Goal: Task Accomplishment & Management: Use online tool/utility

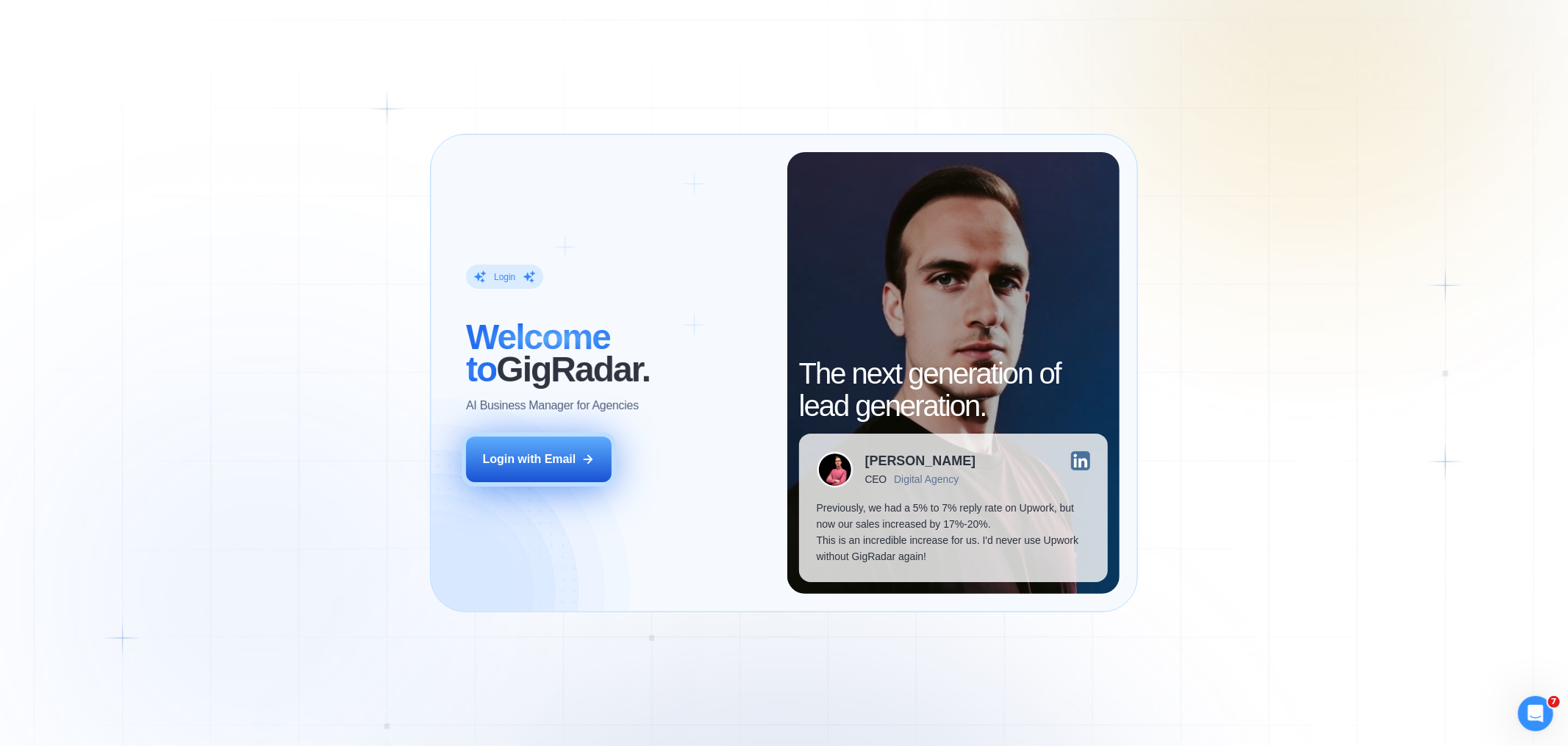
click at [547, 452] on div "Login with Email" at bounding box center [529, 458] width 94 height 16
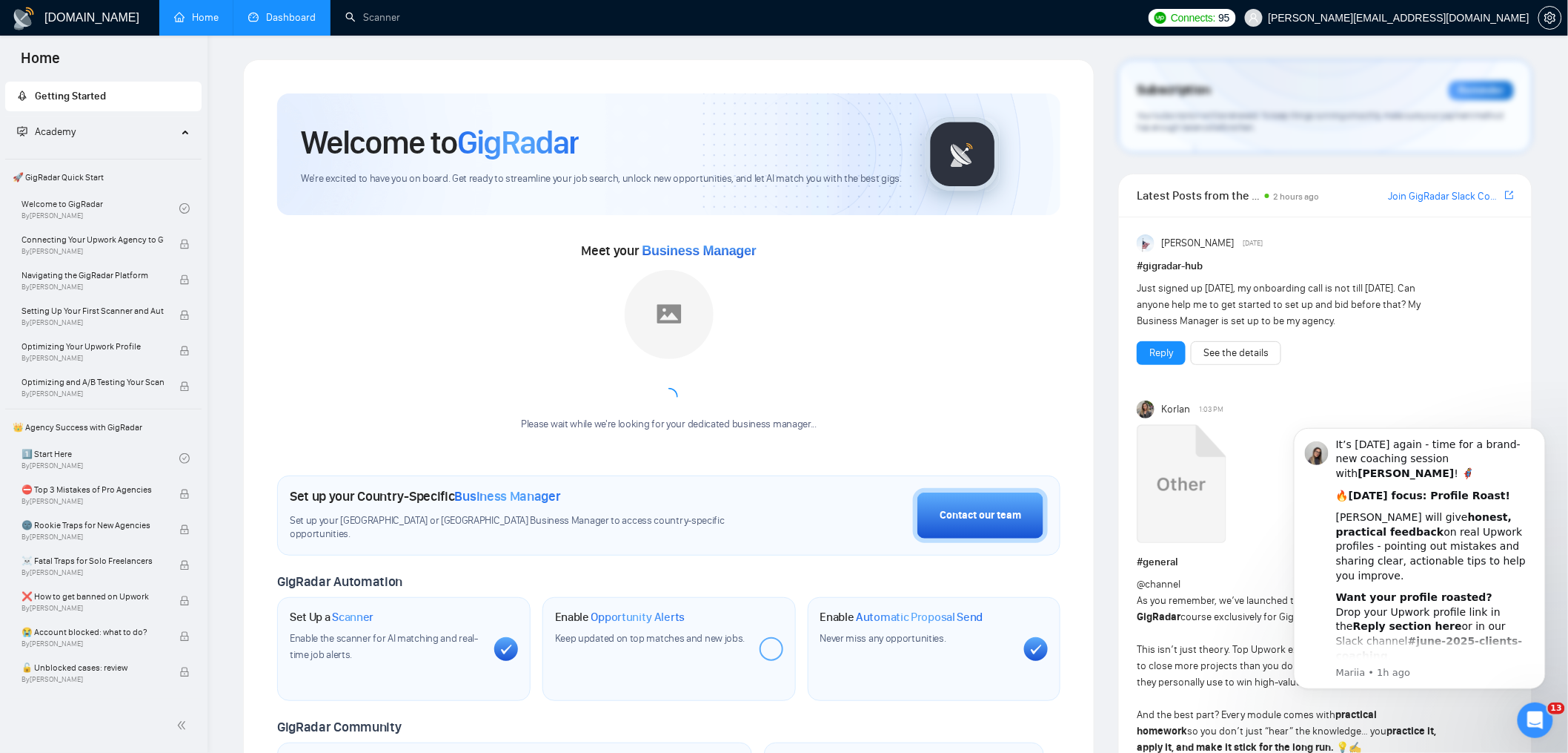
click at [254, 16] on link "Dashboard" at bounding box center [282, 17] width 67 height 12
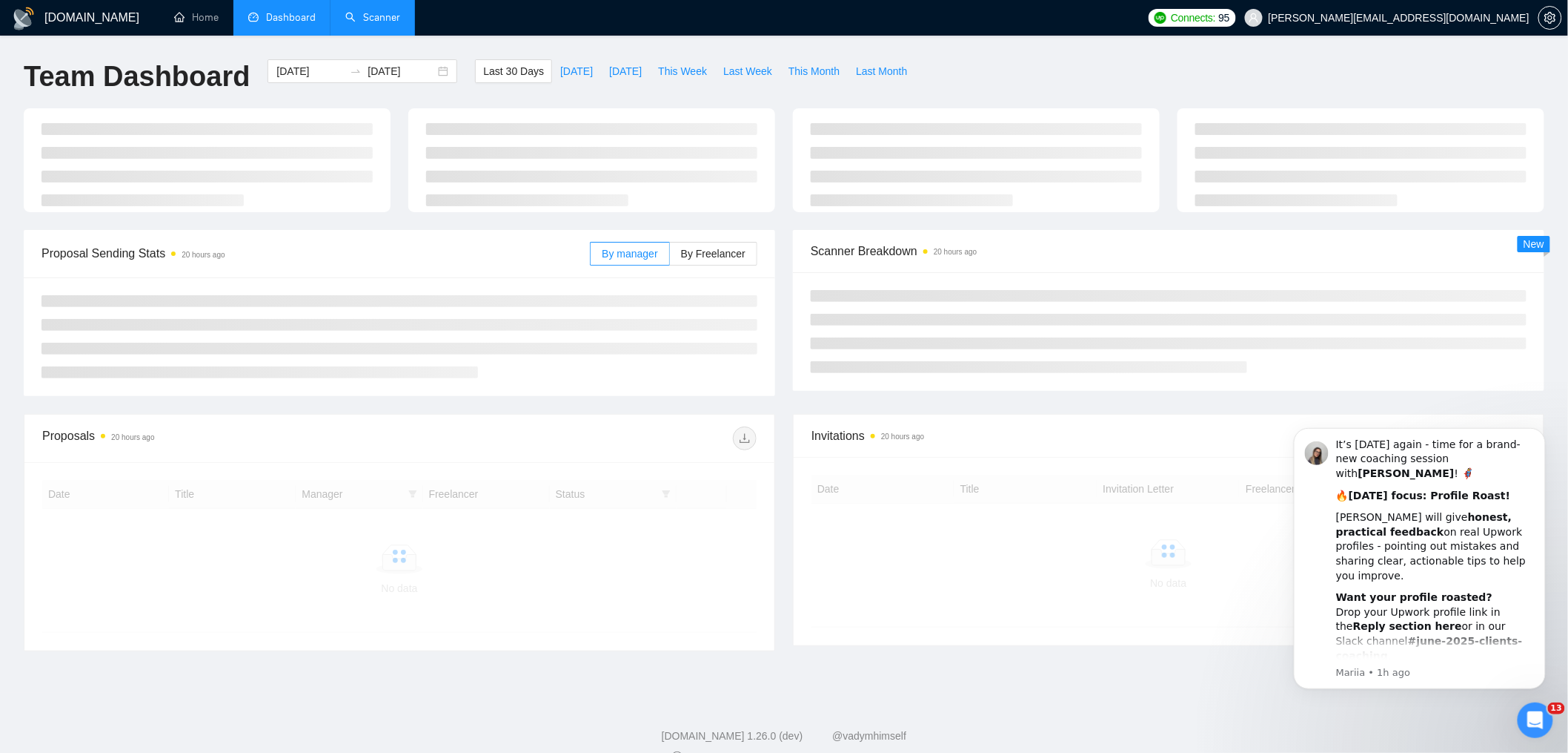
click at [401, 11] on link "Scanner" at bounding box center [373, 17] width 55 height 12
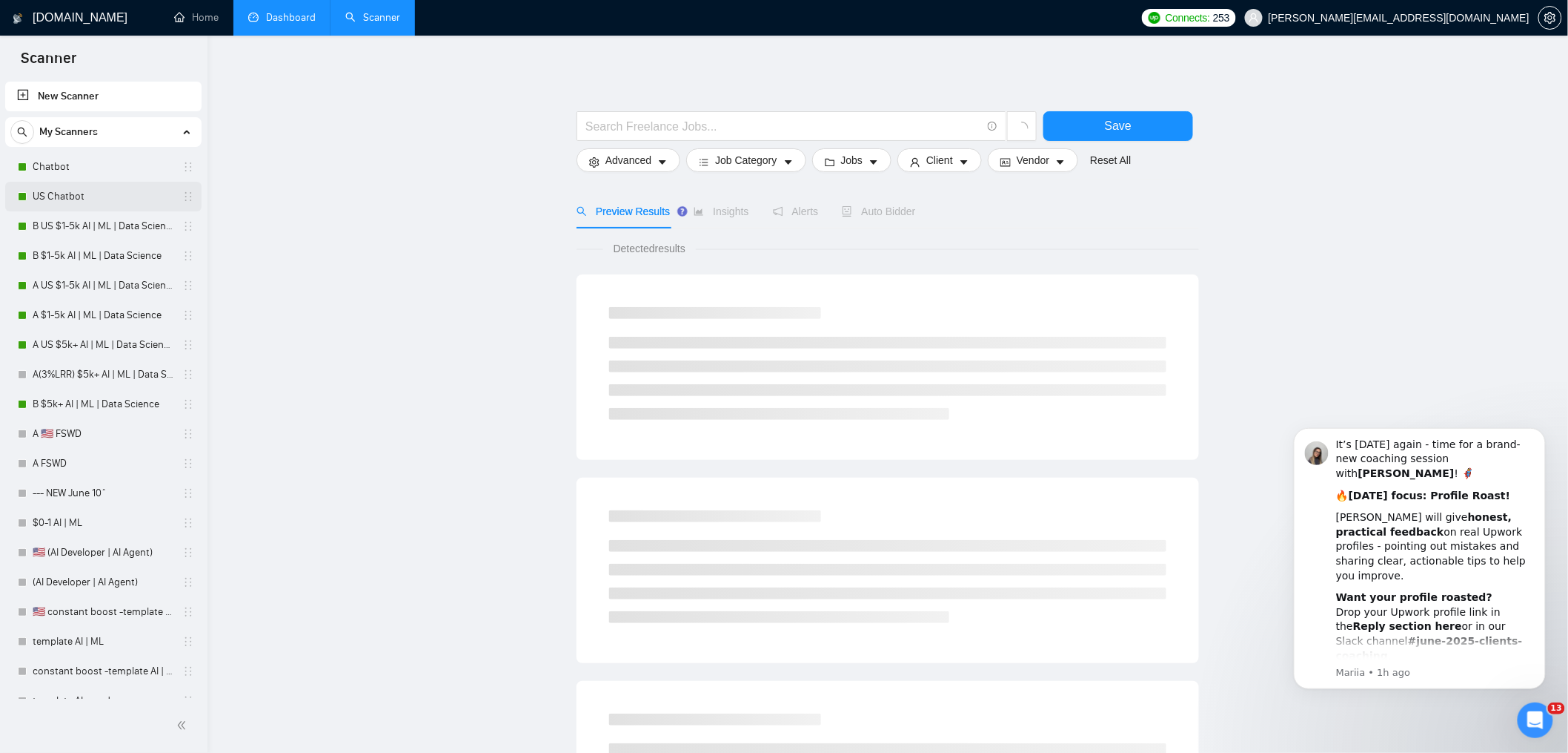
click at [127, 195] on link "US Chatbot" at bounding box center [103, 197] width 140 height 30
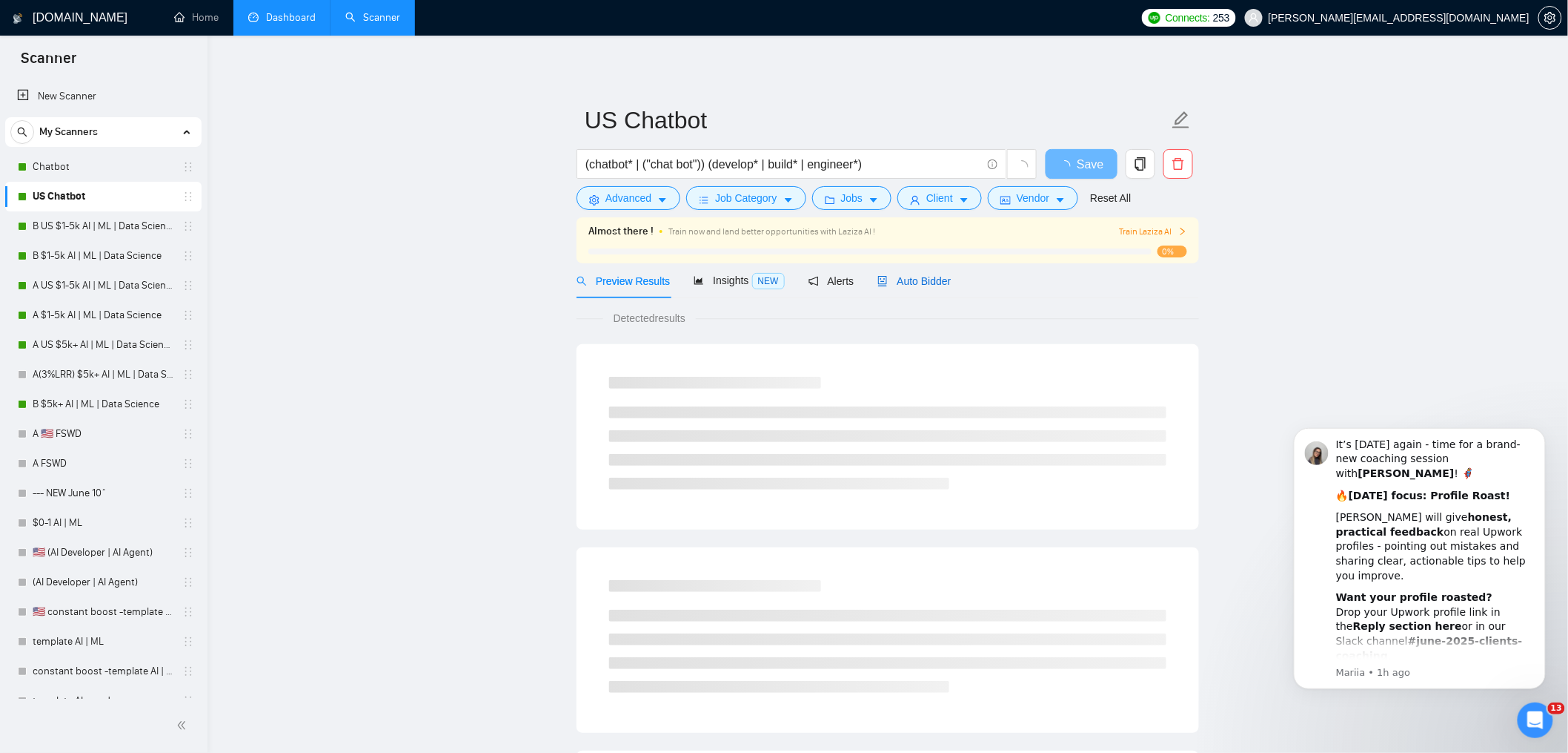
click at [936, 281] on span "Auto Bidder" at bounding box center [915, 281] width 73 height 12
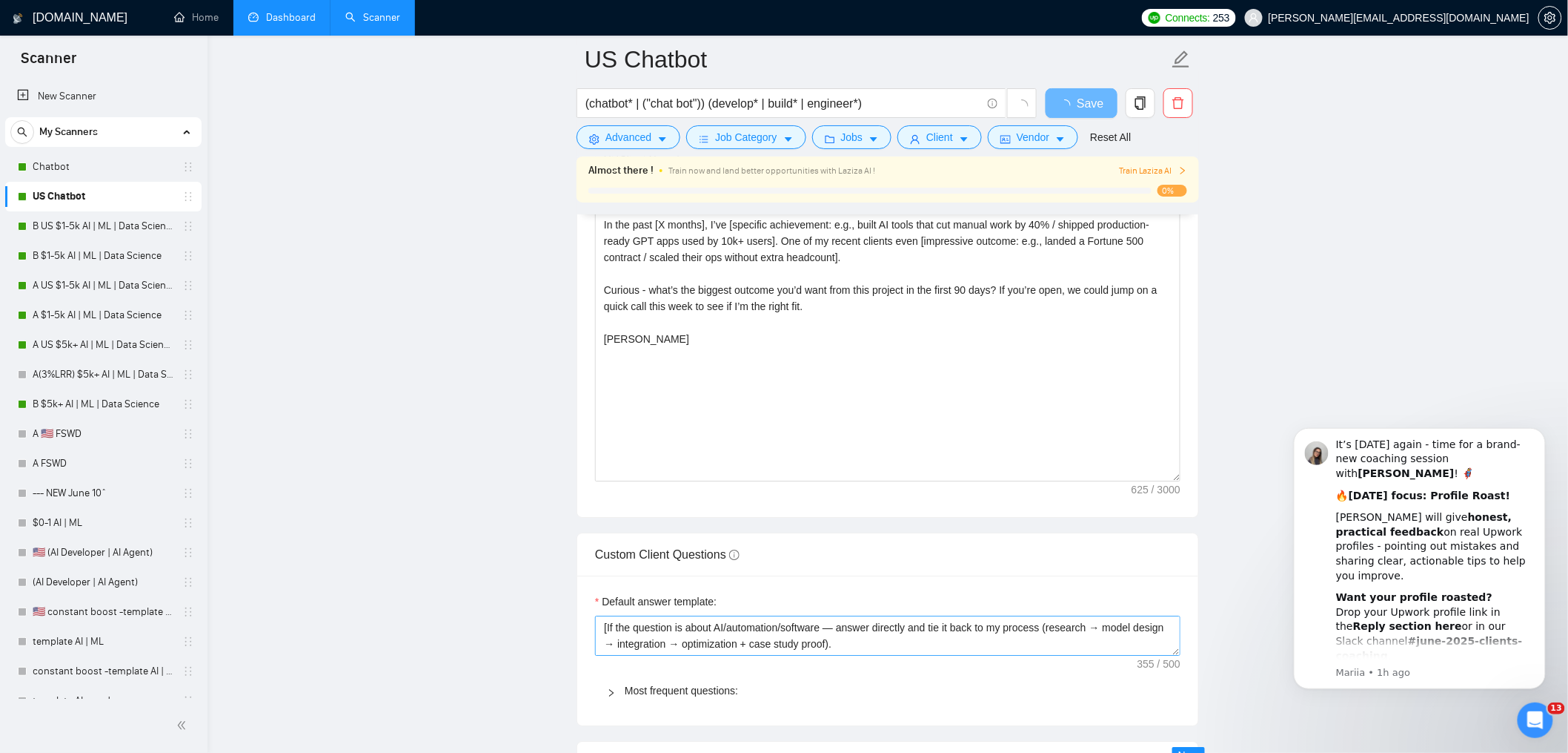
scroll to position [1790, 0]
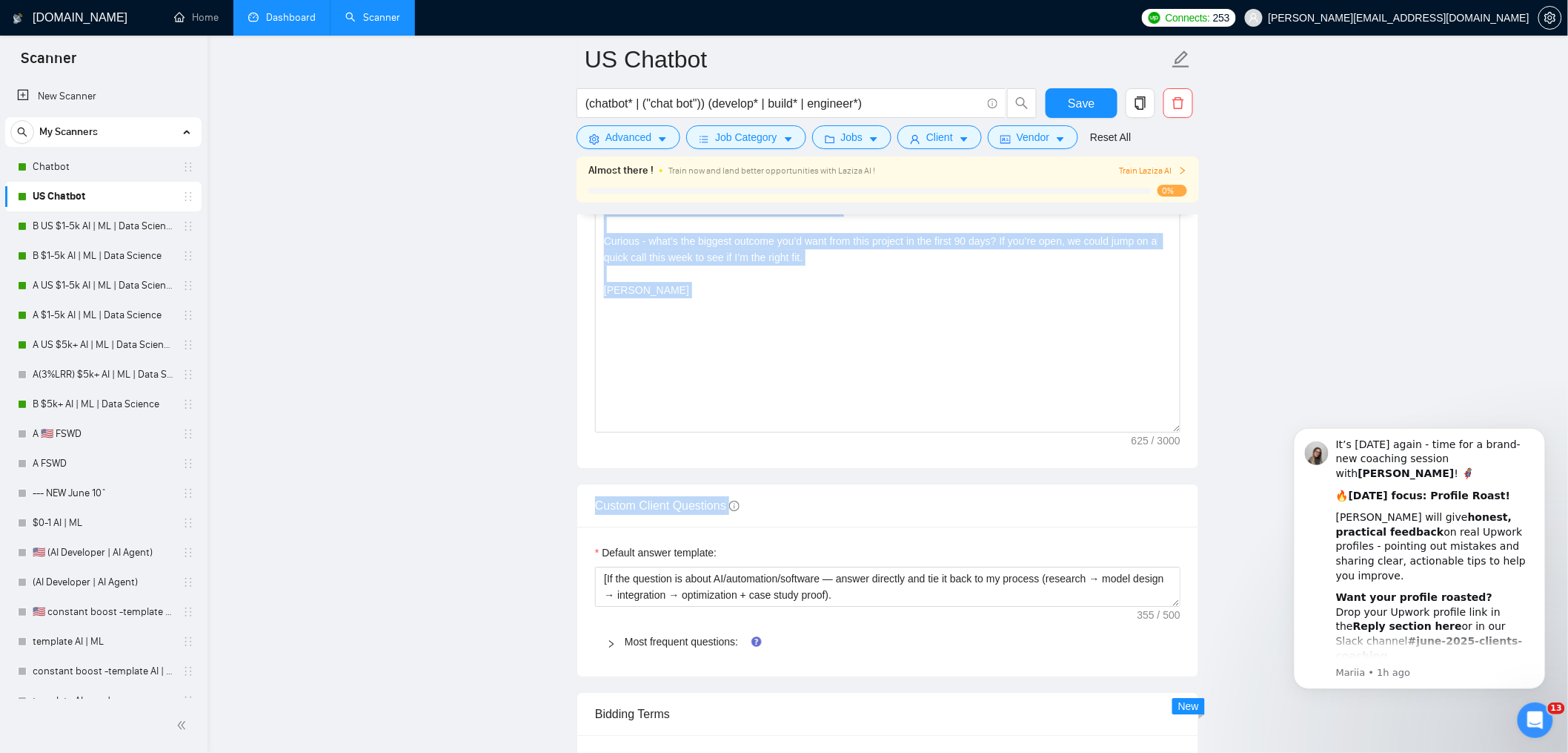
drag, startPoint x: 618, startPoint y: 501, endPoint x: 486, endPoint y: 479, distance: 133.8
click at [486, 479] on main "US Chatbot (chatbot* | ("chat bot")) (develop* | build* | engineer*) Save Advan…" at bounding box center [887, 330] width 1313 height 4122
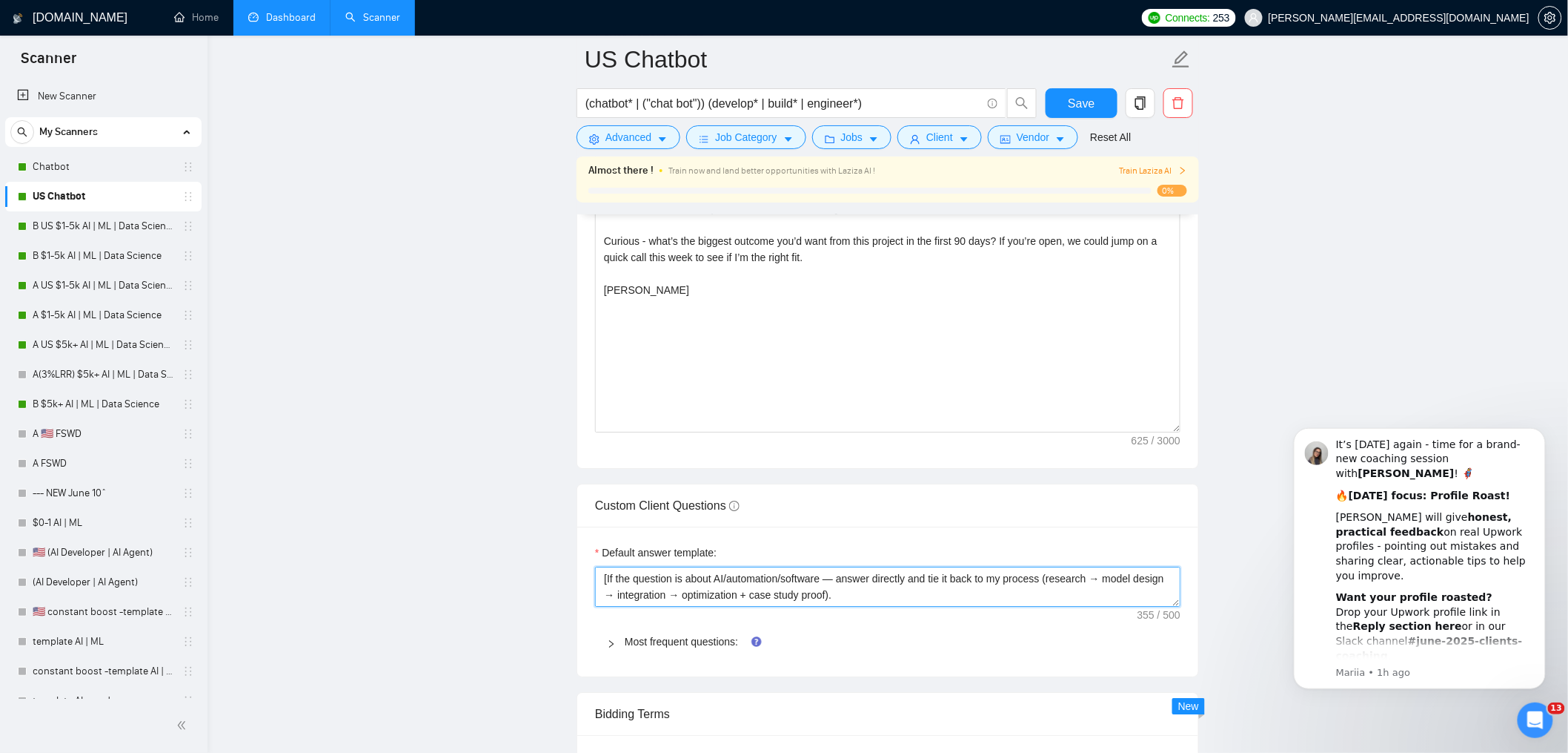
drag, startPoint x: 910, startPoint y: 625, endPoint x: 556, endPoint y: 550, distance: 361.9
click at [556, 550] on main "US Chatbot (chatbot* | ("chat bot")) (develop* | build* | engineer*) Save Advan…" at bounding box center [887, 330] width 1313 height 4122
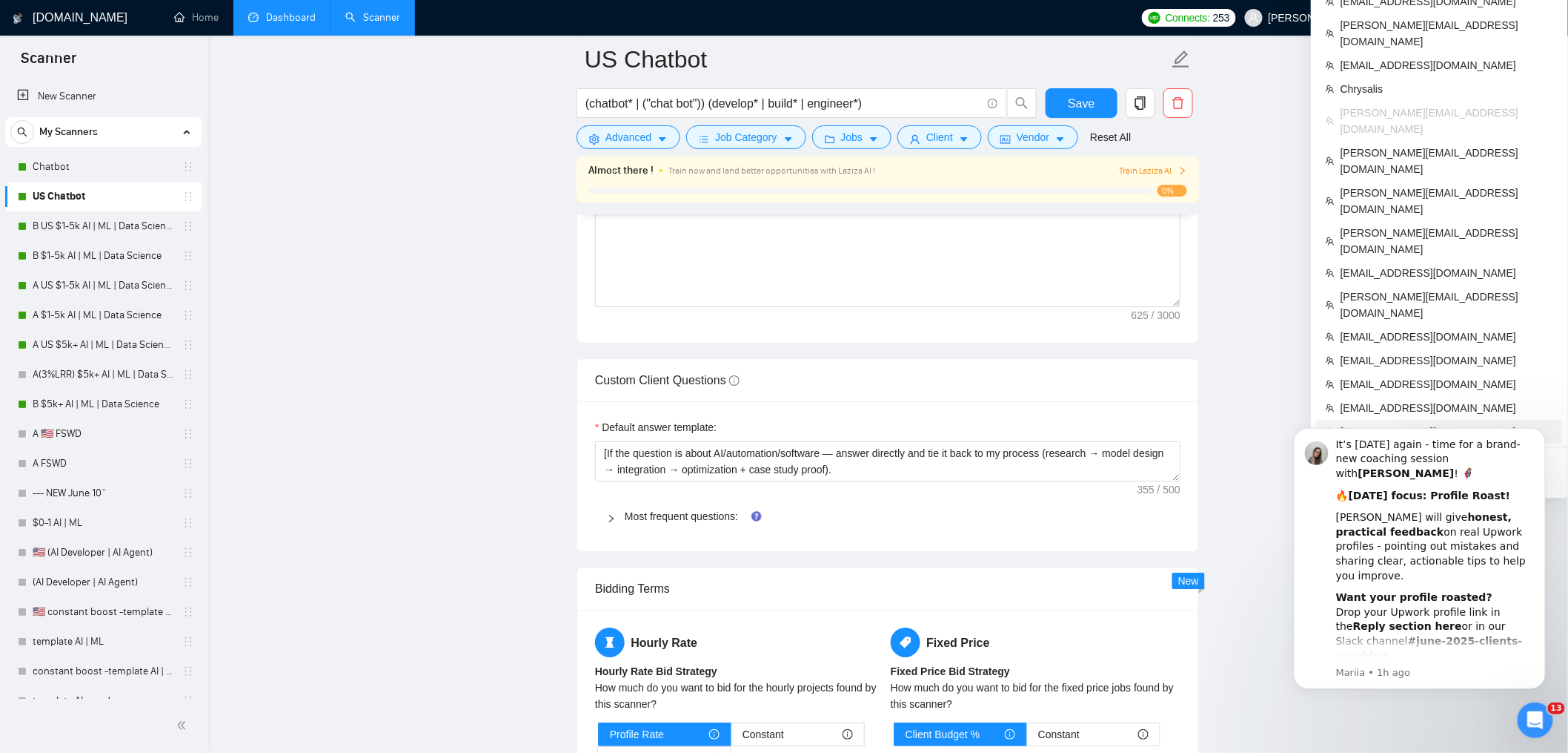
click at [1398, 423] on span "[EMAIL_ADDRESS][DOMAIN_NAME]" at bounding box center [1446, 431] width 212 height 16
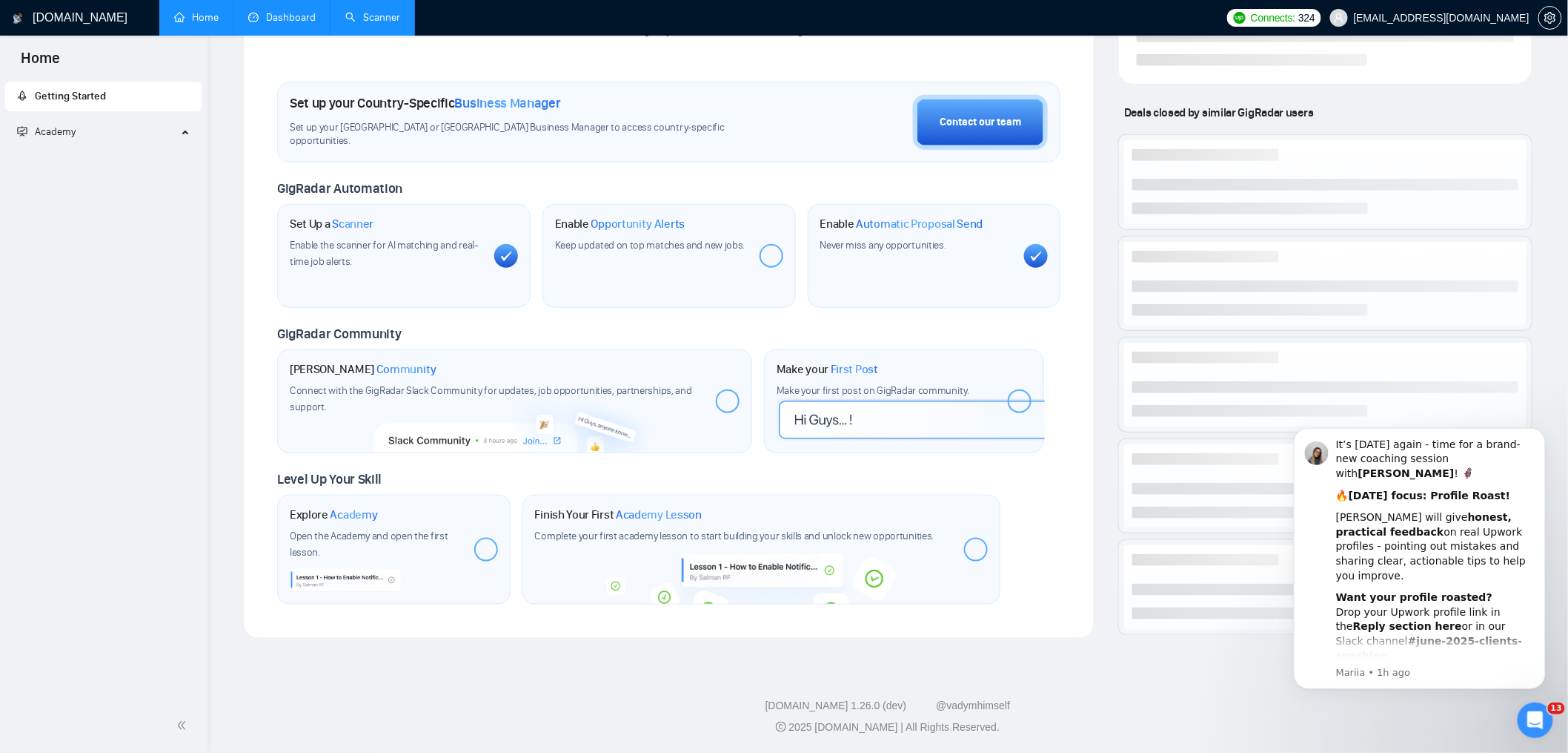
scroll to position [390, 0]
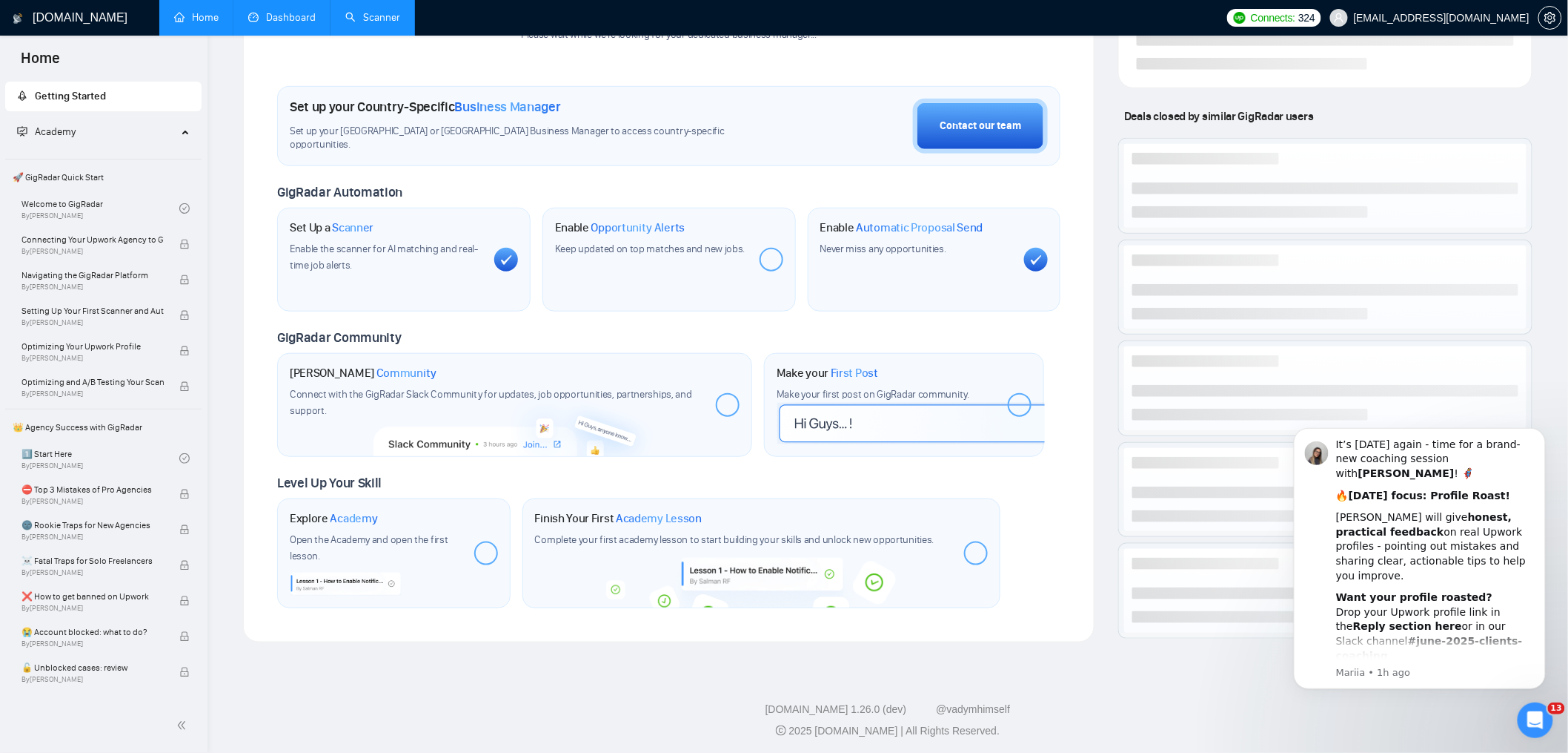
click at [370, 19] on link "Scanner" at bounding box center [373, 17] width 55 height 12
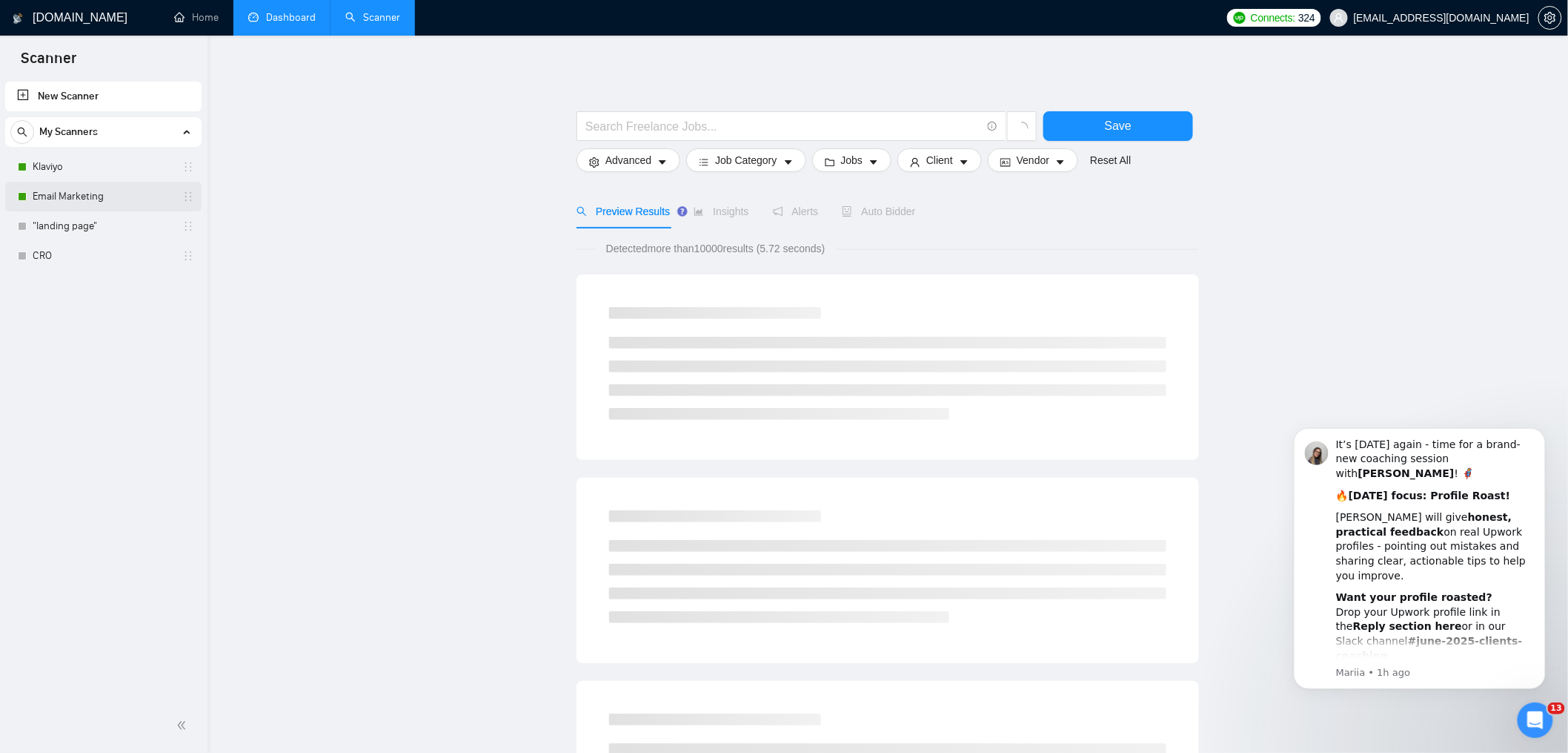
click at [88, 193] on link "Email Marketing" at bounding box center [103, 197] width 140 height 30
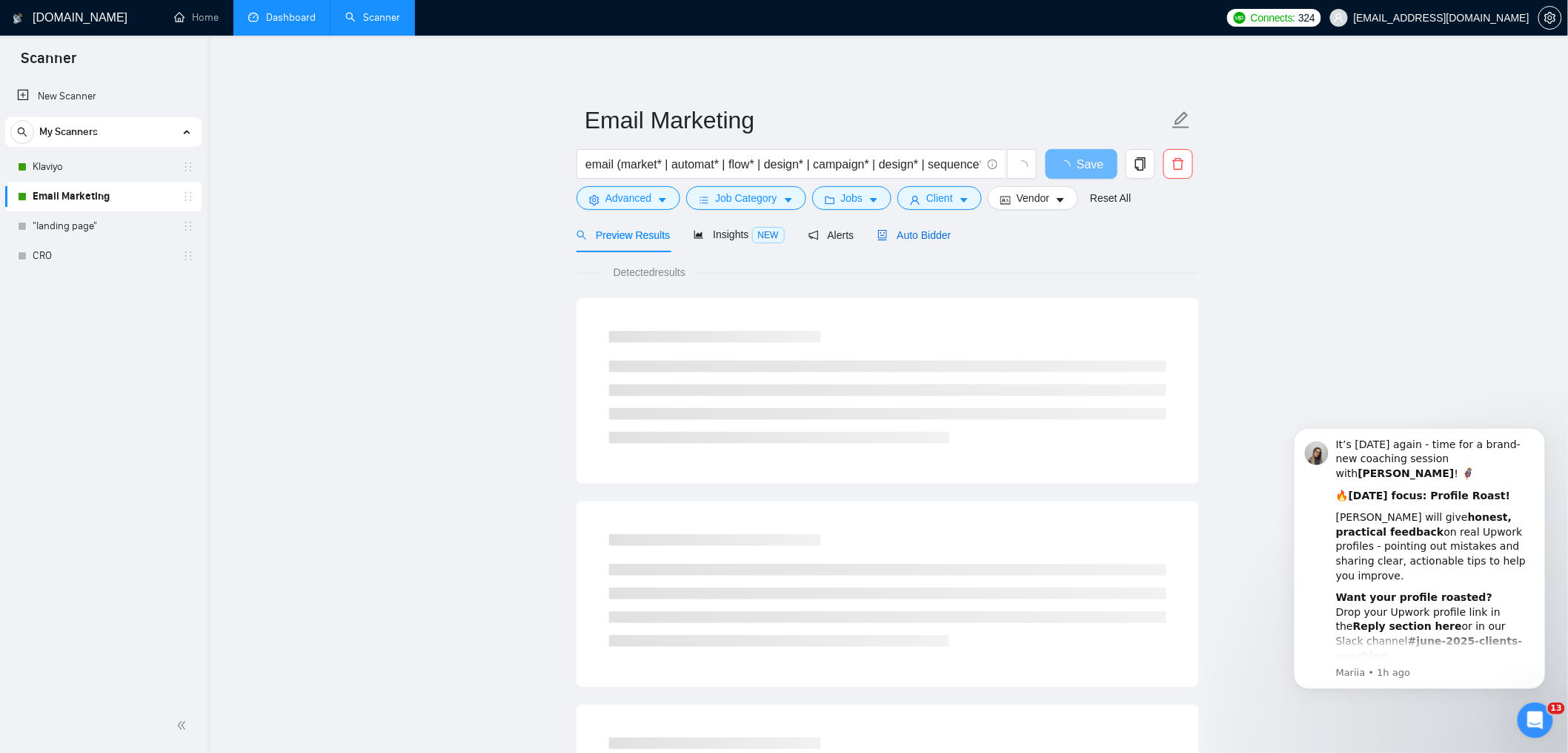
click at [905, 232] on span "Auto Bidder" at bounding box center [915, 235] width 73 height 12
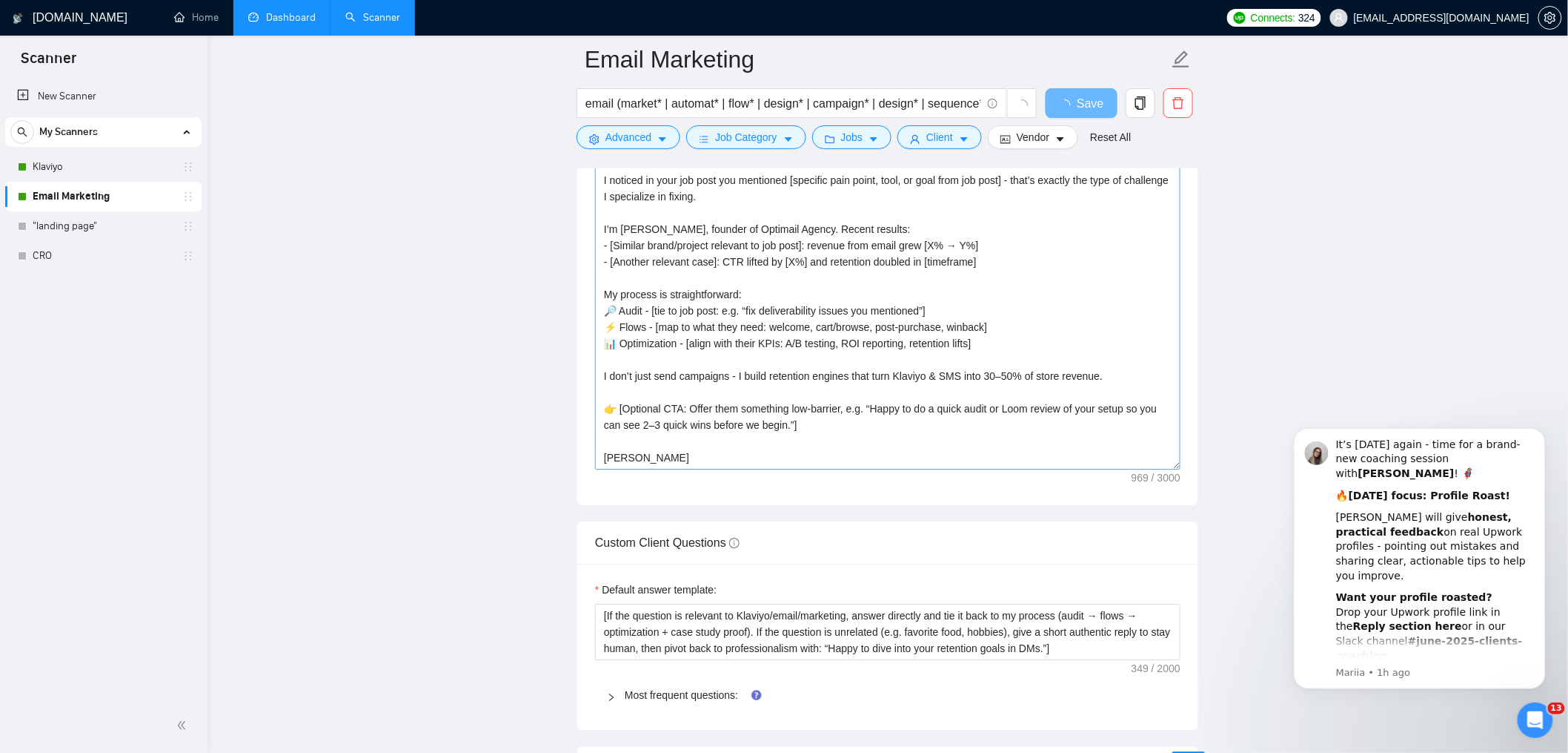
scroll to position [16, 0]
click at [769, 620] on textarea "[If the question is relevant to Klaviyo/email/marketing, answer directly and ti…" at bounding box center [888, 632] width 586 height 56
